Goal: Task Accomplishment & Management: Manage account settings

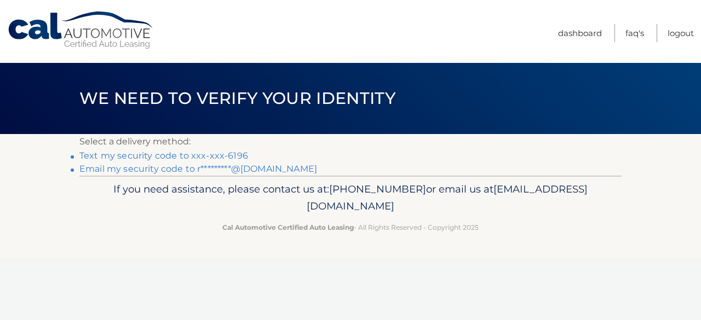
click at [201, 157] on link "Text my security code to xxx-xxx-6196" at bounding box center [163, 156] width 169 height 10
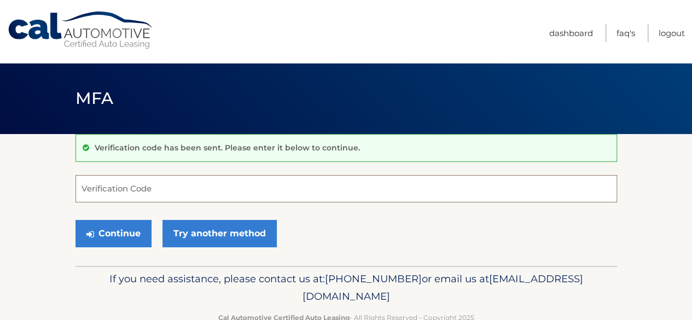
click at [177, 194] on input "Verification Code" at bounding box center [347, 188] width 542 height 27
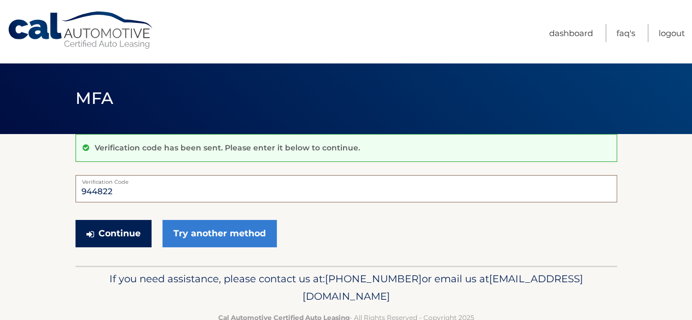
type input "944822"
click at [113, 227] on button "Continue" at bounding box center [114, 233] width 76 height 27
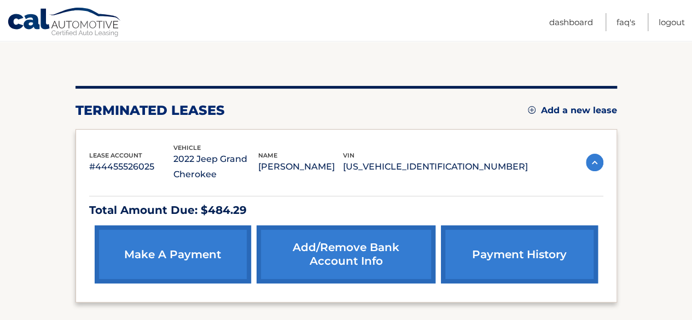
scroll to position [98, 0]
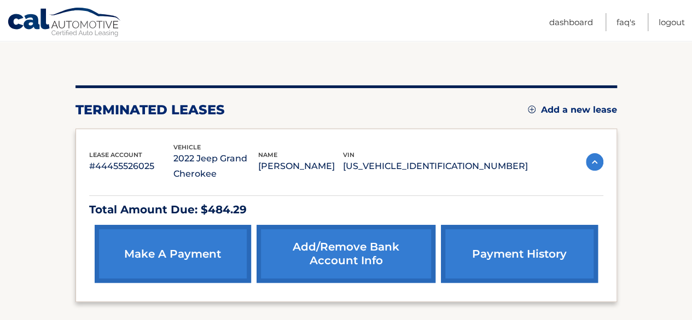
click at [182, 264] on link "make a payment" at bounding box center [173, 254] width 157 height 58
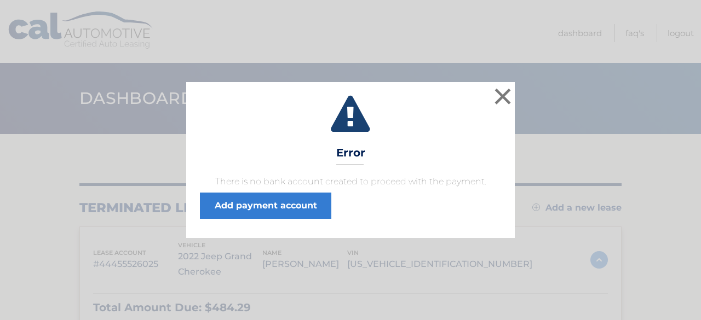
click at [504, 101] on button "×" at bounding box center [503, 96] width 22 height 22
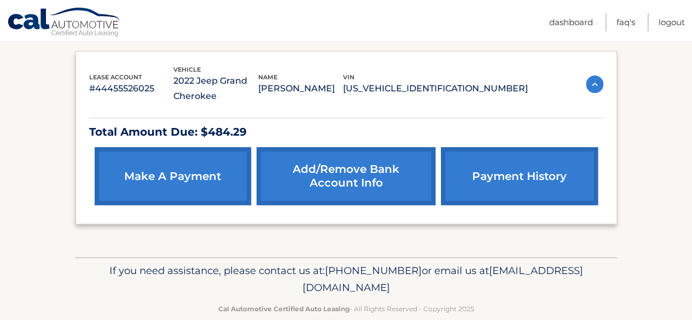
scroll to position [177, 0]
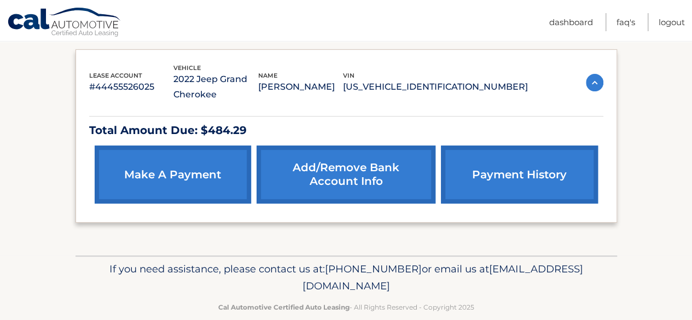
click at [526, 175] on link "payment history" at bounding box center [519, 175] width 157 height 58
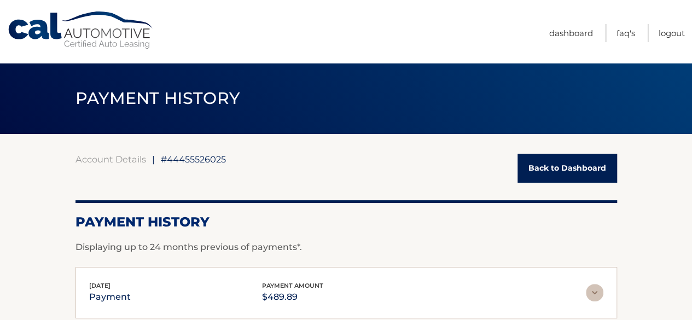
click at [572, 173] on link "Back to Dashboard" at bounding box center [568, 168] width 100 height 29
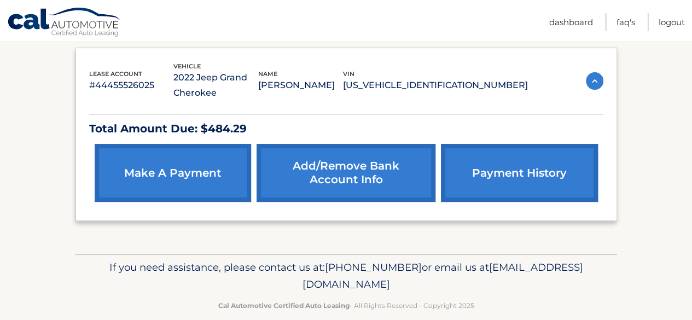
scroll to position [195, 0]
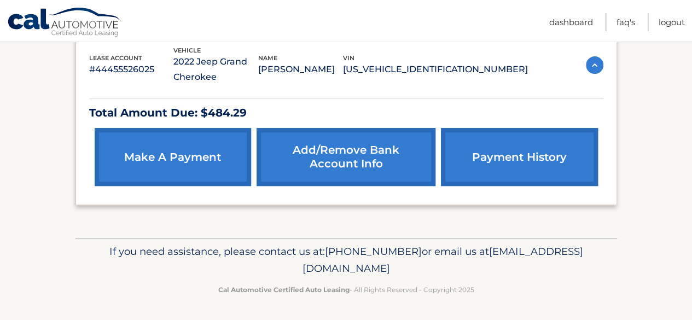
click at [215, 158] on link "make a payment" at bounding box center [173, 157] width 157 height 58
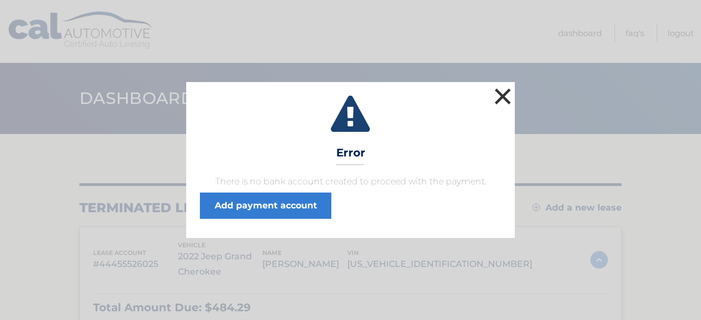
click at [500, 107] on button "×" at bounding box center [503, 96] width 22 height 22
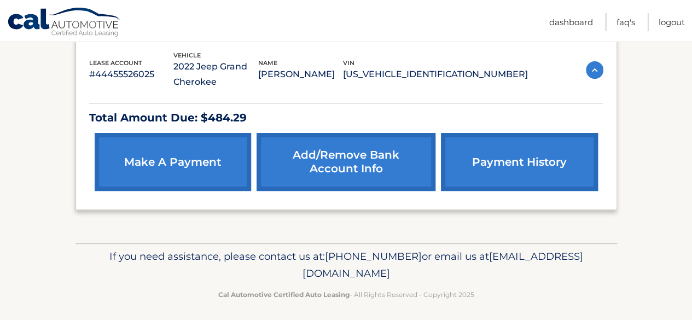
scroll to position [190, 0]
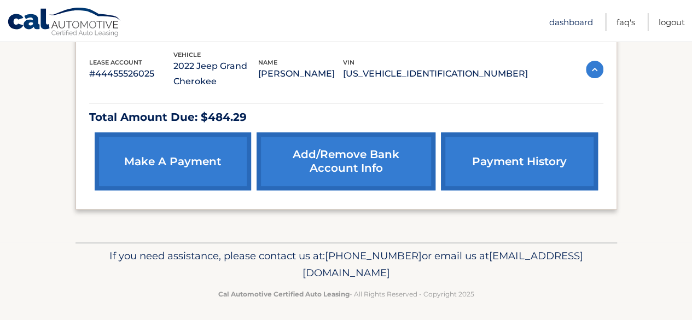
click at [575, 21] on link "Dashboard" at bounding box center [572, 22] width 44 height 18
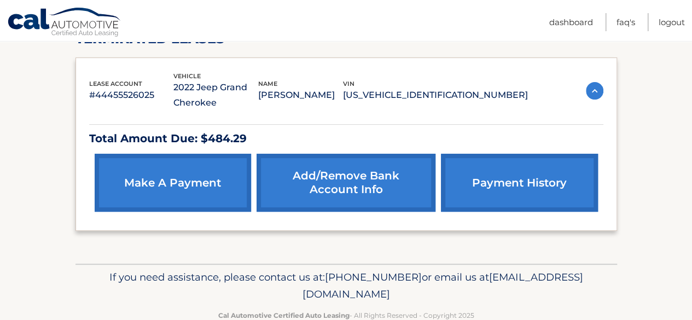
scroll to position [170, 0]
